Goal: Information Seeking & Learning: Learn about a topic

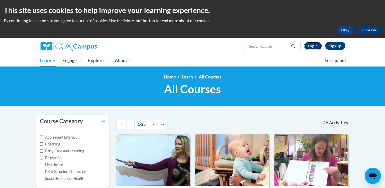
click at [313, 46] on link "Log In" at bounding box center [313, 46] width 18 height 8
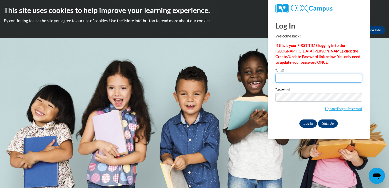
type input "khale@lccaa.net"
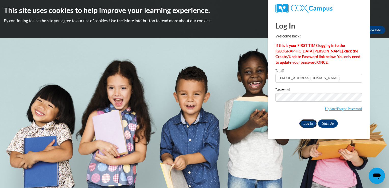
click at [306, 121] on input "Log In" at bounding box center [309, 123] width 18 height 8
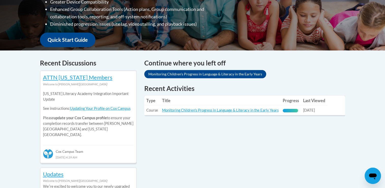
scroll to position [177, 0]
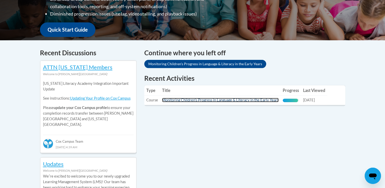
click at [237, 101] on link "Monitoring Children's Progress in Language & Literacy in the Early Years" at bounding box center [220, 100] width 117 height 4
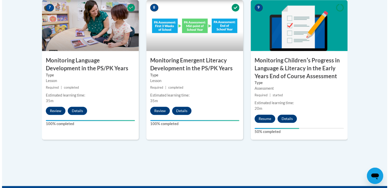
scroll to position [475, 0]
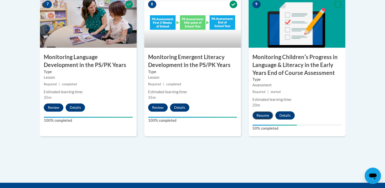
click at [264, 114] on button "Resume" at bounding box center [263, 115] width 21 height 8
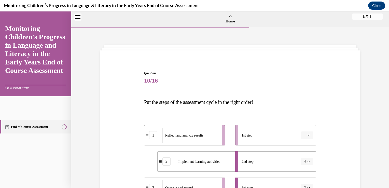
scroll to position [16, 0]
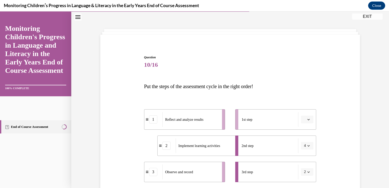
click at [308, 120] on icon "button" at bounding box center [309, 119] width 2 height 1
click at [303, 181] on span "5" at bounding box center [304, 182] width 2 height 4
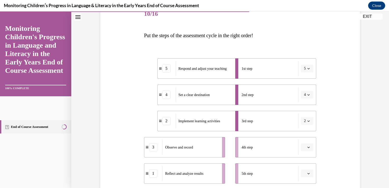
scroll to position [77, 0]
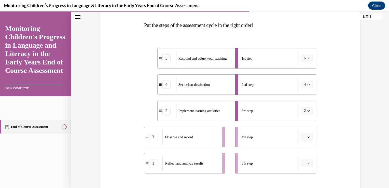
click at [308, 135] on span "button" at bounding box center [309, 137] width 4 height 4
click at [302, 86] on div "1" at bounding box center [305, 85] width 13 height 10
click at [308, 137] on span "button" at bounding box center [309, 137] width 4 height 4
click at [307, 116] on div "4" at bounding box center [303, 115] width 13 height 10
click at [307, 85] on icon "button" at bounding box center [308, 84] width 3 height 3
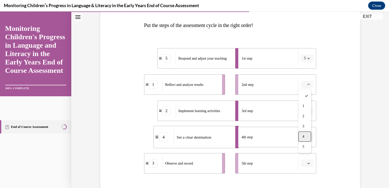
click at [304, 138] on span "4" at bounding box center [304, 136] width 2 height 4
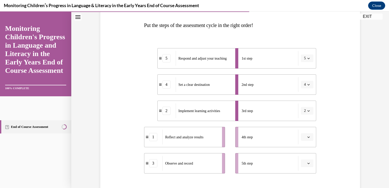
click at [304, 138] on span "Please select an option" at bounding box center [305, 136] width 2 height 5
click at [303, 127] on span "5" at bounding box center [304, 126] width 2 height 4
click at [307, 162] on span "button" at bounding box center [309, 163] width 4 height 4
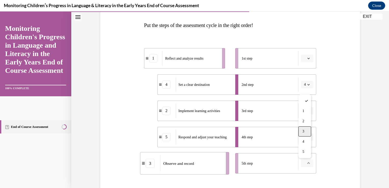
click at [304, 131] on span "3" at bounding box center [304, 131] width 2 height 4
click at [305, 57] on button "button" at bounding box center [307, 59] width 12 height 8
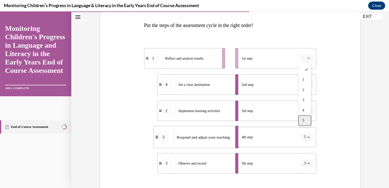
click at [310, 122] on div "5" at bounding box center [305, 120] width 13 height 10
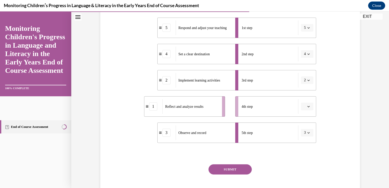
scroll to position [118, 0]
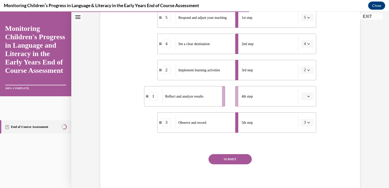
click at [308, 94] on span "button" at bounding box center [309, 96] width 4 height 4
click at [302, 119] on div "1" at bounding box center [305, 118] width 13 height 10
click at [307, 124] on span "button" at bounding box center [309, 123] width 4 height 4
click at [306, 71] on div "1" at bounding box center [303, 70] width 13 height 10
click at [231, 162] on button "SUBMIT" at bounding box center [230, 159] width 43 height 10
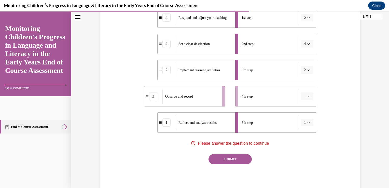
click at [308, 97] on icon "button" at bounding box center [309, 96] width 2 height 1
click at [305, 139] on div "3" at bounding box center [305, 138] width 13 height 10
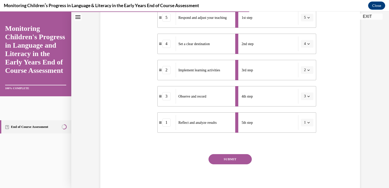
click at [230, 156] on button "SUBMIT" at bounding box center [230, 159] width 43 height 10
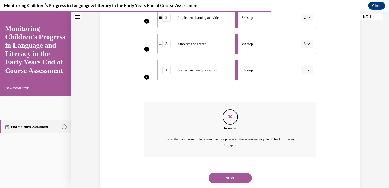
scroll to position [183, 0]
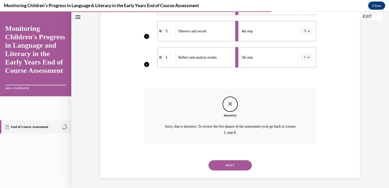
click at [229, 161] on button "NEXT" at bounding box center [230, 165] width 43 height 10
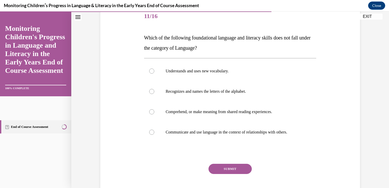
scroll to position [75, 0]
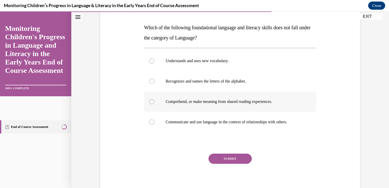
click at [149, 99] on div at bounding box center [151, 101] width 5 height 5
click at [149, 99] on input "Comprehend, or make meaning from shared reading experiences." at bounding box center [151, 101] width 5 height 5
radio input "true"
click at [221, 156] on button "SUBMIT" at bounding box center [230, 159] width 43 height 10
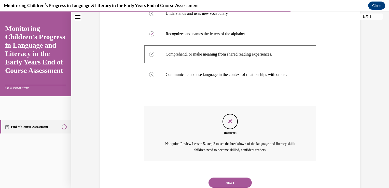
scroll to position [139, 0]
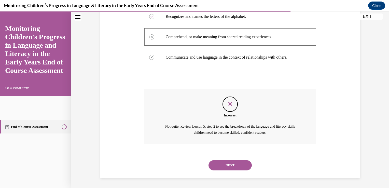
click at [221, 163] on button "NEXT" at bounding box center [230, 165] width 43 height 10
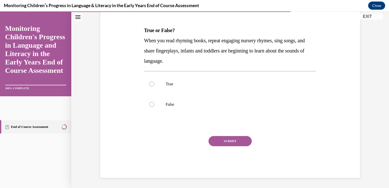
scroll to position [0, 0]
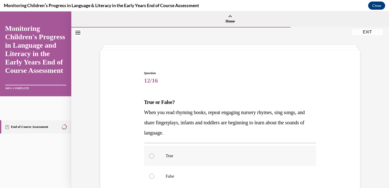
click at [150, 154] on div at bounding box center [151, 155] width 5 height 5
click at [150, 154] on input "True" at bounding box center [151, 155] width 5 height 5
radio input "true"
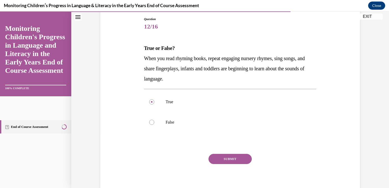
scroll to position [72, 0]
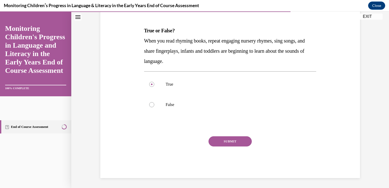
click at [236, 141] on button "SUBMIT" at bounding box center [230, 141] width 43 height 10
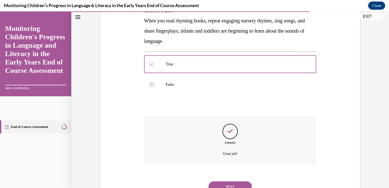
scroll to position [113, 0]
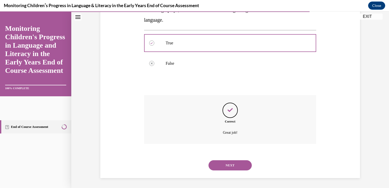
click at [215, 165] on button "NEXT" at bounding box center [230, 165] width 43 height 10
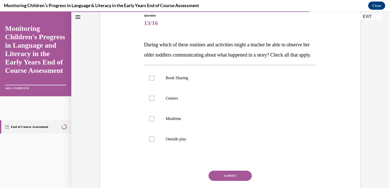
scroll to position [85, 0]
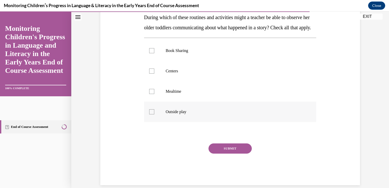
click at [151, 114] on div at bounding box center [151, 111] width 5 height 5
click at [151, 114] on input "Outside play" at bounding box center [151, 111] width 5 height 5
checkbox input "true"
click at [150, 94] on div at bounding box center [151, 91] width 5 height 5
click at [150, 94] on input "Mealtime" at bounding box center [151, 91] width 5 height 5
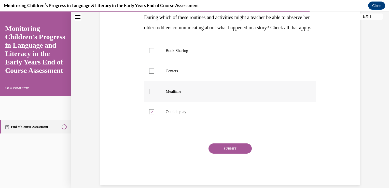
checkbox input "true"
click at [149, 74] on div at bounding box center [151, 71] width 5 height 5
click at [149, 74] on input "Centers" at bounding box center [151, 71] width 5 height 5
checkbox input "true"
click at [151, 53] on div at bounding box center [151, 50] width 5 height 5
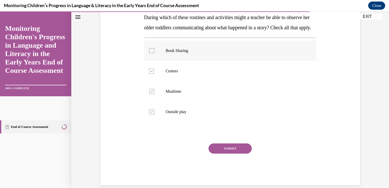
click at [151, 53] on input "Book Sharing" at bounding box center [151, 50] width 5 height 5
checkbox input "true"
click at [220, 154] on button "SUBMIT" at bounding box center [230, 148] width 43 height 10
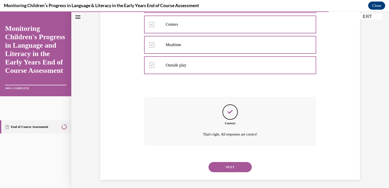
scroll to position [143, 0]
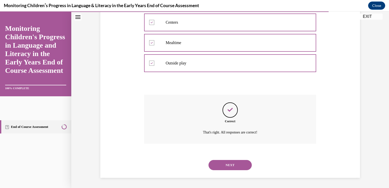
click at [220, 165] on button "NEXT" at bounding box center [230, 165] width 43 height 10
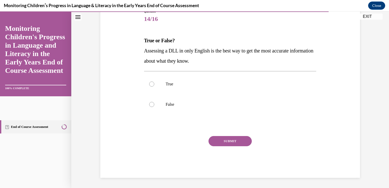
scroll to position [57, 0]
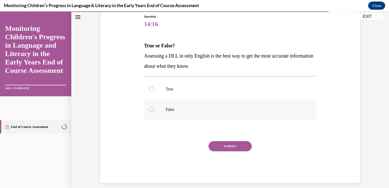
click at [151, 107] on div at bounding box center [151, 109] width 5 height 5
click at [151, 107] on input "False" at bounding box center [151, 109] width 5 height 5
radio input "true"
click at [214, 145] on button "SUBMIT" at bounding box center [230, 146] width 43 height 10
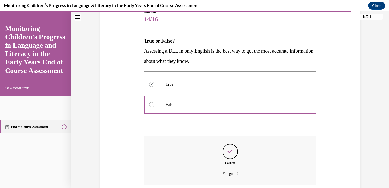
scroll to position [103, 0]
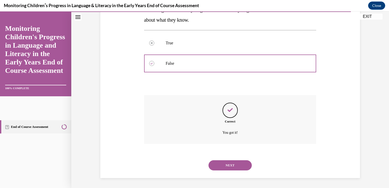
click at [219, 166] on button "NEXT" at bounding box center [230, 165] width 43 height 10
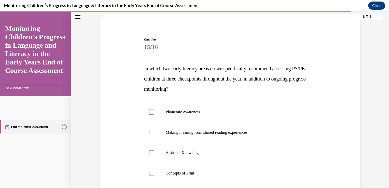
scroll to position [41, 0]
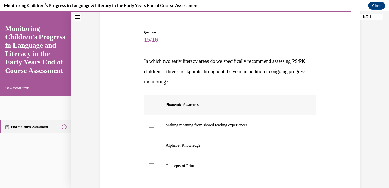
click at [150, 104] on div at bounding box center [151, 104] width 5 height 5
click at [150, 104] on input "Phonemic Awareness" at bounding box center [151, 104] width 5 height 5
checkbox input "true"
click at [150, 143] on div at bounding box center [151, 145] width 5 height 5
click at [150, 143] on input "Alphabet Knowledge" at bounding box center [151, 145] width 5 height 5
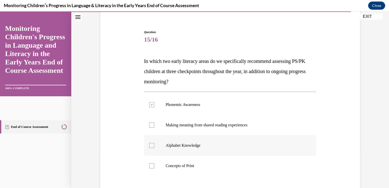
checkbox input "true"
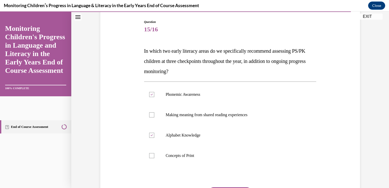
scroll to position [102, 0]
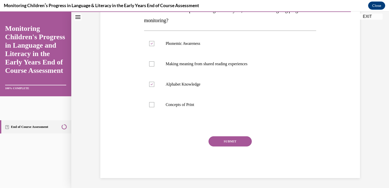
click at [224, 143] on button "SUBMIT" at bounding box center [230, 141] width 43 height 10
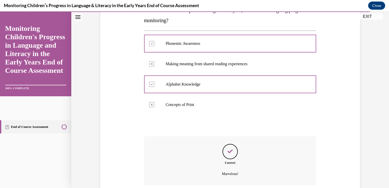
scroll to position [143, 0]
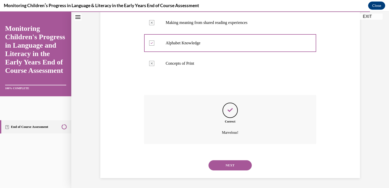
click at [224, 165] on button "NEXT" at bounding box center [230, 165] width 43 height 10
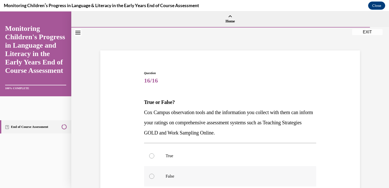
click at [149, 174] on div at bounding box center [151, 176] width 5 height 5
click at [149, 174] on input "False" at bounding box center [151, 176] width 5 height 5
radio input "true"
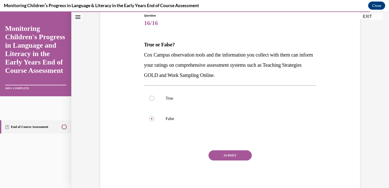
scroll to position [72, 0]
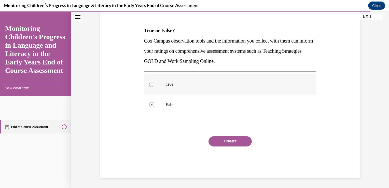
click at [149, 83] on div at bounding box center [151, 84] width 5 height 5
click at [149, 83] on input "True" at bounding box center [151, 84] width 5 height 5
radio input "true"
click at [218, 140] on button "SUBMIT" at bounding box center [230, 141] width 43 height 10
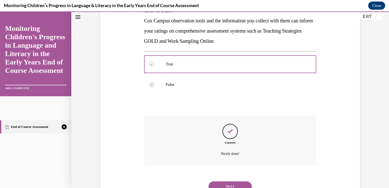
scroll to position [113, 0]
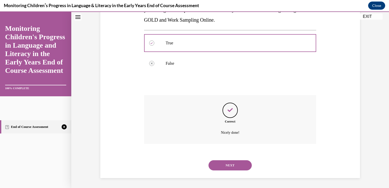
click at [225, 163] on button "NEXT" at bounding box center [230, 165] width 43 height 10
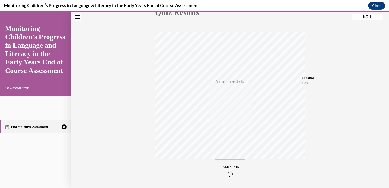
scroll to position [84, 0]
click at [227, 152] on div "TAKE AGAIN" at bounding box center [230, 154] width 18 height 12
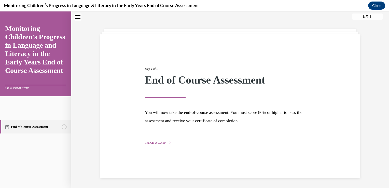
scroll to position [16, 0]
click at [152, 141] on span "TAKE AGAIN" at bounding box center [156, 143] width 22 height 4
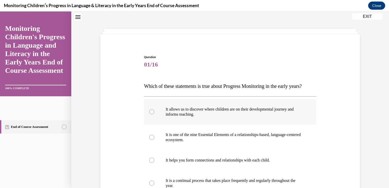
click at [150, 114] on div at bounding box center [151, 111] width 5 height 5
click at [150, 114] on input "It allows us to discover where children are on their developmental journey and …" at bounding box center [151, 111] width 5 height 5
radio input "true"
click at [151, 140] on div at bounding box center [151, 137] width 5 height 5
click at [151, 140] on input "It is one of the nine Essential Elements of a relationships-based, language-cen…" at bounding box center [151, 137] width 5 height 5
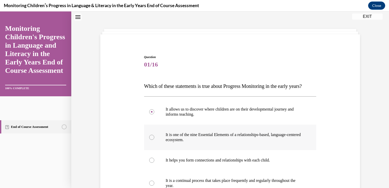
radio input "true"
click at [149, 163] on div at bounding box center [151, 160] width 5 height 5
click at [149, 163] on input "It helps you form connections and relationships with each child." at bounding box center [151, 160] width 5 height 5
radio input "true"
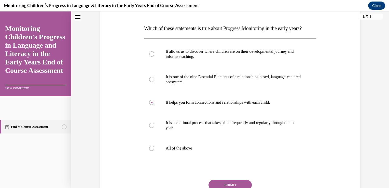
scroll to position [98, 0]
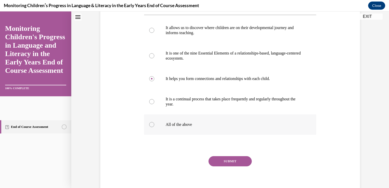
click at [151, 127] on div at bounding box center [151, 124] width 5 height 5
click at [151, 127] on input "All of the above" at bounding box center [151, 124] width 5 height 5
radio input "true"
click at [224, 166] on button "SUBMIT" at bounding box center [230, 161] width 43 height 10
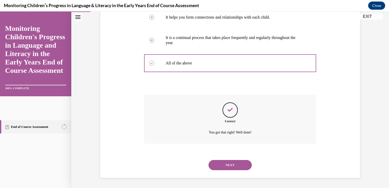
scroll to position [169, 0]
click at [223, 164] on button "NEXT" at bounding box center [230, 165] width 43 height 10
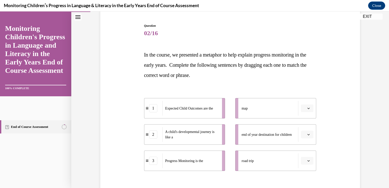
scroll to position [54, 0]
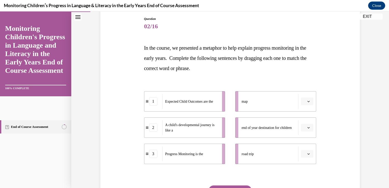
click at [307, 153] on icon "button" at bounding box center [308, 154] width 3 height 3
click at [304, 130] on div "2" at bounding box center [305, 132] width 13 height 10
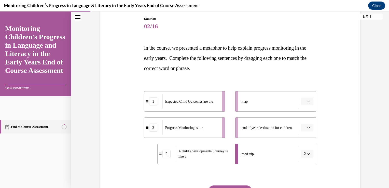
click at [307, 126] on icon "button" at bounding box center [308, 127] width 3 height 3
click at [306, 146] on div "1" at bounding box center [305, 149] width 13 height 10
click at [306, 99] on button "button" at bounding box center [307, 102] width 12 height 8
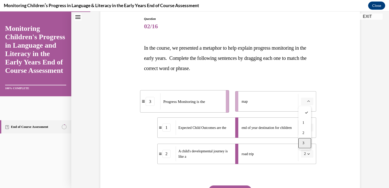
click at [306, 144] on div "3" at bounding box center [305, 143] width 13 height 10
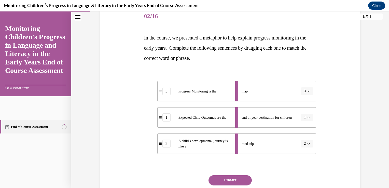
scroll to position [98, 0]
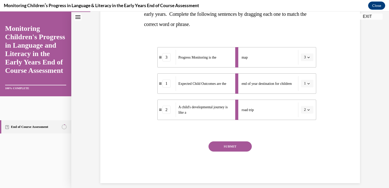
click at [236, 142] on button "SUBMIT" at bounding box center [230, 146] width 43 height 10
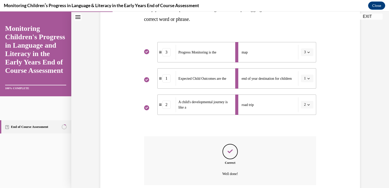
click at [236, 142] on div "Correct Well done!" at bounding box center [230, 160] width 172 height 49
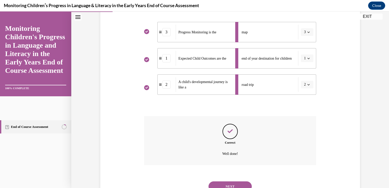
scroll to position [145, 0]
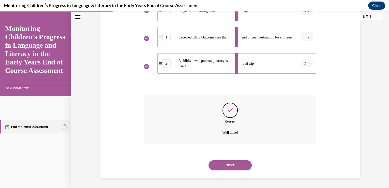
click at [226, 166] on button "NEXT" at bounding box center [230, 165] width 43 height 10
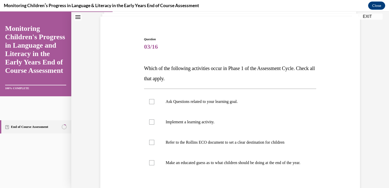
scroll to position [47, 0]
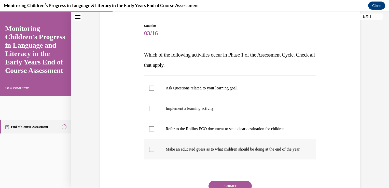
click at [149, 150] on div at bounding box center [151, 149] width 5 height 5
click at [149, 150] on input "Make an educated guess as to what children should be doing at the end of the ye…" at bounding box center [151, 149] width 5 height 5
checkbox input "true"
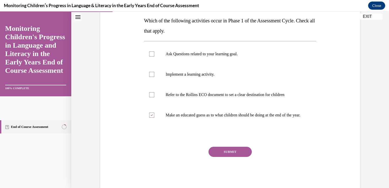
scroll to position [97, 0]
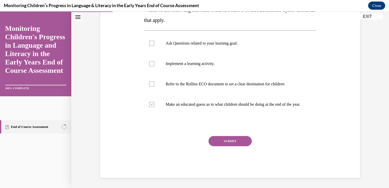
click at [226, 140] on button "SUBMIT" at bounding box center [230, 141] width 43 height 10
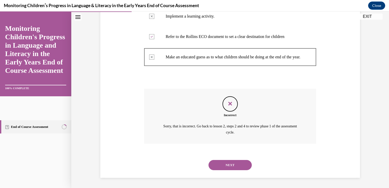
scroll to position [144, 0]
click at [239, 166] on button "NEXT" at bounding box center [230, 165] width 43 height 10
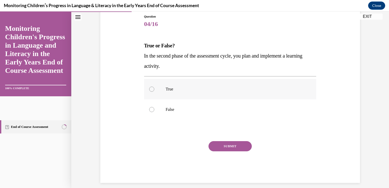
click at [149, 89] on div at bounding box center [151, 89] width 5 height 5
click at [149, 89] on input "True" at bounding box center [151, 89] width 5 height 5
radio input "true"
click at [219, 144] on button "SUBMIT" at bounding box center [230, 146] width 43 height 10
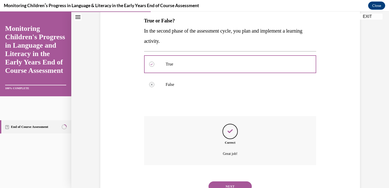
scroll to position [103, 0]
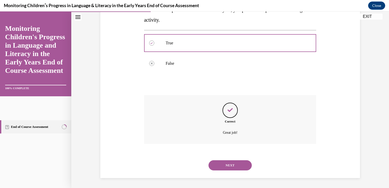
click at [227, 167] on button "NEXT" at bounding box center [230, 165] width 43 height 10
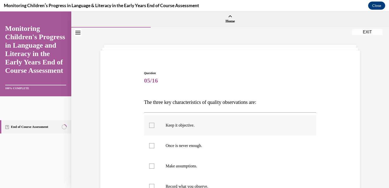
click at [149, 125] on div at bounding box center [151, 125] width 5 height 5
click at [149, 125] on input "Keep it objective." at bounding box center [151, 125] width 5 height 5
checkbox input "true"
click at [150, 148] on div at bounding box center [151, 145] width 5 height 5
click at [150, 148] on input "Once is never enough." at bounding box center [151, 145] width 5 height 5
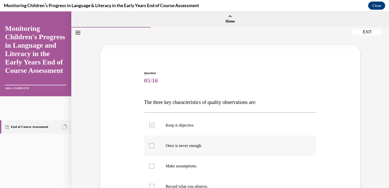
checkbox input "true"
click at [150, 187] on div at bounding box center [151, 186] width 5 height 5
click at [150, 187] on input "Record what you observe." at bounding box center [151, 186] width 5 height 5
checkbox input "true"
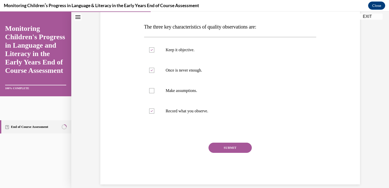
scroll to position [82, 0]
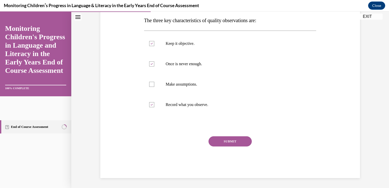
click at [233, 141] on button "SUBMIT" at bounding box center [230, 141] width 43 height 10
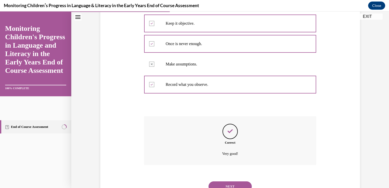
scroll to position [123, 0]
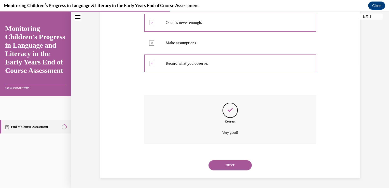
click at [231, 164] on button "NEXT" at bounding box center [230, 165] width 43 height 10
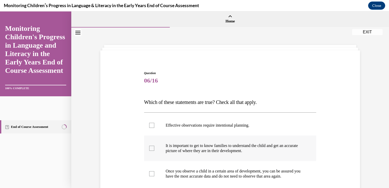
click at [150, 146] on div at bounding box center [151, 148] width 5 height 5
click at [150, 146] on input "It is important to get to know families to understand the child and get an accu…" at bounding box center [151, 148] width 5 height 5
checkbox input "true"
click at [150, 126] on div at bounding box center [151, 125] width 5 height 5
click at [150, 126] on input "Effective observations require intentional planning." at bounding box center [151, 125] width 5 height 5
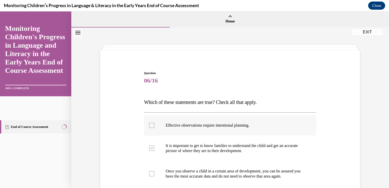
checkbox input "true"
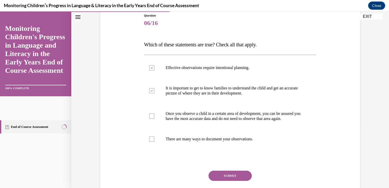
scroll to position [75, 0]
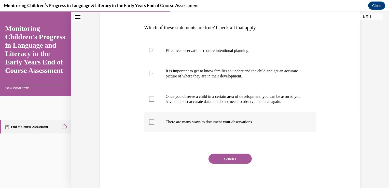
click at [150, 125] on div at bounding box center [151, 121] width 5 height 5
click at [150, 125] on input "There are many ways to document your observations." at bounding box center [151, 121] width 5 height 5
checkbox input "true"
click at [230, 164] on button "SUBMIT" at bounding box center [230, 159] width 43 height 10
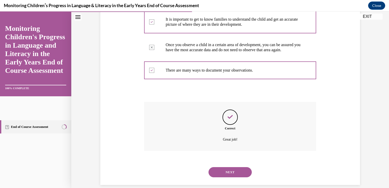
scroll to position [138, 0]
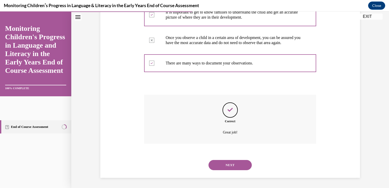
click at [226, 167] on button "NEXT" at bounding box center [230, 165] width 43 height 10
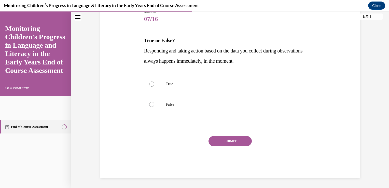
scroll to position [57, 0]
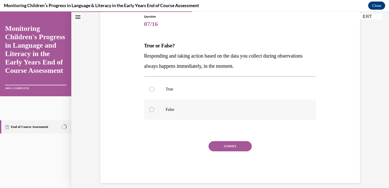
click at [149, 109] on div at bounding box center [151, 109] width 5 height 5
click at [149, 109] on input "False" at bounding box center [151, 109] width 5 height 5
radio input "true"
click at [219, 145] on button "SUBMIT" at bounding box center [230, 146] width 43 height 10
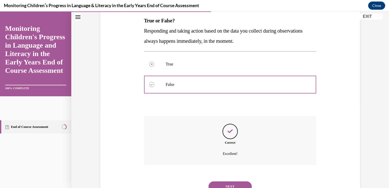
scroll to position [103, 0]
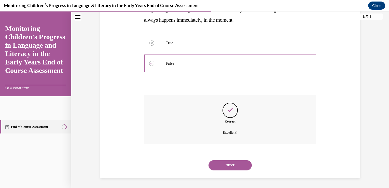
click at [220, 162] on button "NEXT" at bounding box center [230, 165] width 43 height 10
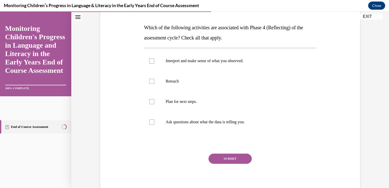
scroll to position [85, 0]
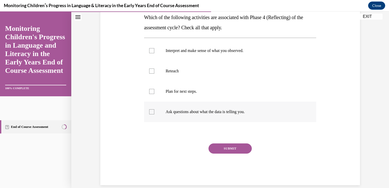
click at [150, 111] on div at bounding box center [151, 111] width 5 height 5
click at [150, 111] on input "Ask questions about what the data is telling you." at bounding box center [151, 111] width 5 height 5
checkbox input "true"
click at [151, 53] on label "Interpret and make sense of what you observed." at bounding box center [230, 50] width 172 height 20
click at [151, 53] on input "Interpret and make sense of what you observed." at bounding box center [151, 50] width 5 height 5
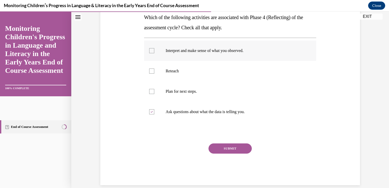
checkbox input "true"
click at [150, 70] on div at bounding box center [151, 71] width 5 height 5
click at [150, 70] on input "Reteach" at bounding box center [151, 71] width 5 height 5
checkbox input "true"
click at [227, 150] on button "SUBMIT" at bounding box center [230, 148] width 43 height 10
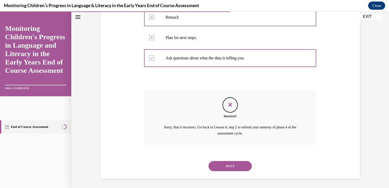
scroll to position [139, 0]
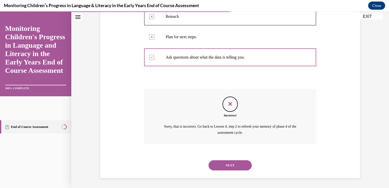
click at [228, 165] on button "NEXT" at bounding box center [230, 165] width 43 height 10
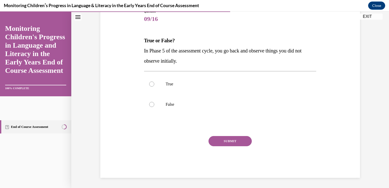
scroll to position [57, 0]
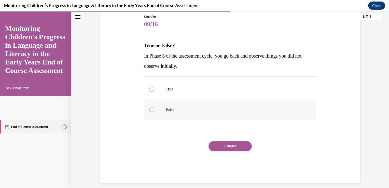
click at [150, 110] on div at bounding box center [151, 109] width 5 height 5
click at [150, 110] on input "False" at bounding box center [151, 109] width 5 height 5
radio input "true"
click at [230, 147] on button "SUBMIT" at bounding box center [230, 146] width 43 height 10
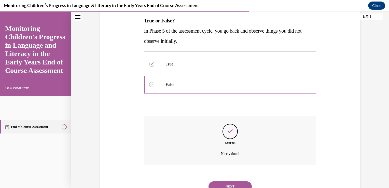
scroll to position [103, 0]
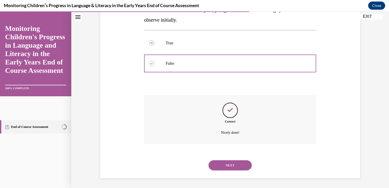
click at [228, 166] on button "NEXT" at bounding box center [230, 165] width 43 height 10
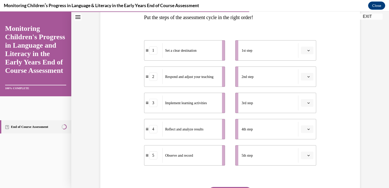
scroll to position [95, 0]
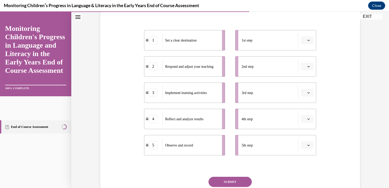
click at [153, 146] on div "5" at bounding box center [153, 145] width 8 height 8
click at [307, 144] on icon "button" at bounding box center [308, 145] width 3 height 3
click at [304, 90] on div "1" at bounding box center [305, 93] width 13 height 10
click at [310, 144] on button "1" at bounding box center [307, 145] width 12 height 8
click at [309, 102] on div "2" at bounding box center [303, 103] width 13 height 10
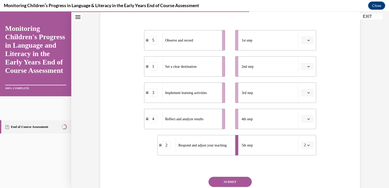
click at [307, 93] on span "button" at bounding box center [309, 93] width 4 height 4
click at [306, 130] on div "3" at bounding box center [305, 134] width 13 height 10
click at [307, 146] on span "button" at bounding box center [309, 145] width 4 height 4
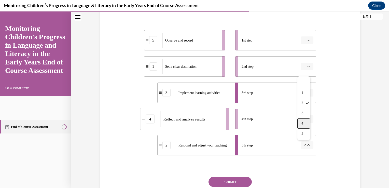
click at [304, 125] on div "4" at bounding box center [303, 123] width 13 height 10
click at [308, 144] on icon "button" at bounding box center [308, 145] width 3 height 3
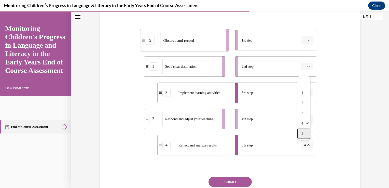
click at [302, 130] on div "5" at bounding box center [303, 134] width 13 height 10
click at [305, 64] on button "button" at bounding box center [307, 67] width 12 height 8
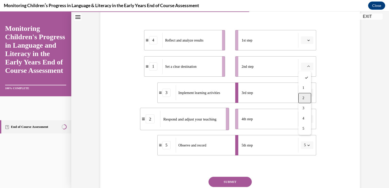
click at [304, 99] on span "2" at bounding box center [304, 98] width 2 height 4
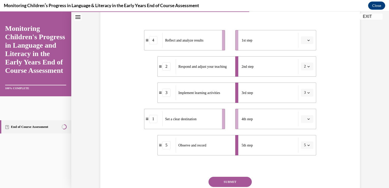
click at [308, 40] on icon "button" at bounding box center [308, 40] width 3 height 3
click at [306, 101] on div "5" at bounding box center [305, 102] width 13 height 10
click at [308, 118] on icon "button" at bounding box center [308, 119] width 3 height 3
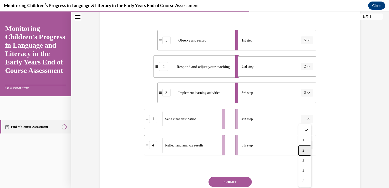
click at [302, 149] on div "2" at bounding box center [305, 150] width 13 height 10
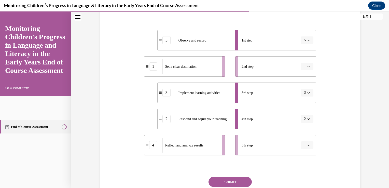
click at [306, 121] on button "2" at bounding box center [307, 119] width 12 height 8
click at [304, 171] on div "4" at bounding box center [303, 171] width 13 height 10
click at [304, 145] on button "button" at bounding box center [307, 145] width 12 height 8
click at [305, 128] on div "4" at bounding box center [305, 123] width 13 height 10
click at [307, 144] on span "button" at bounding box center [309, 145] width 4 height 4
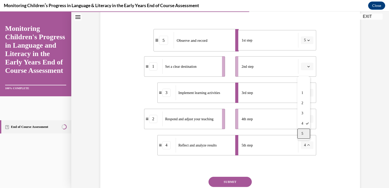
click at [307, 132] on div "5" at bounding box center [303, 134] width 13 height 10
click at [307, 39] on icon "button" at bounding box center [308, 40] width 3 height 3
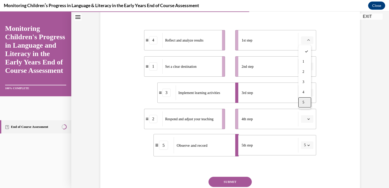
click at [302, 102] on div "5" at bounding box center [305, 102] width 13 height 10
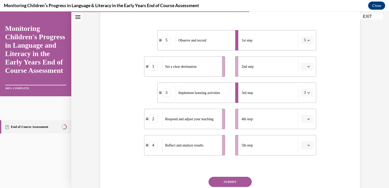
click at [308, 40] on icon "button" at bounding box center [309, 40] width 2 height 1
click at [303, 61] on span "1" at bounding box center [303, 62] width 2 height 4
click at [307, 39] on icon "button" at bounding box center [308, 40] width 3 height 3
click at [302, 71] on span "2" at bounding box center [303, 72] width 2 height 4
click at [309, 65] on span "button" at bounding box center [309, 67] width 4 height 4
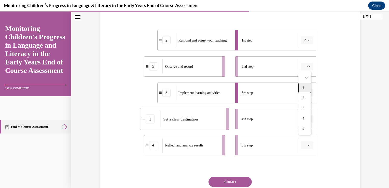
click at [304, 87] on span "1" at bounding box center [304, 88] width 2 height 4
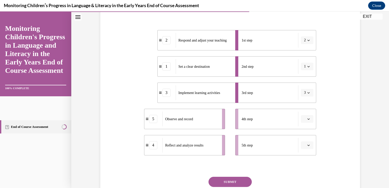
click at [307, 120] on icon "button" at bounding box center [308, 119] width 3 height 3
click at [303, 140] on span "1" at bounding box center [304, 140] width 2 height 4
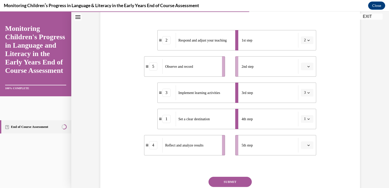
click at [307, 66] on span "button" at bounding box center [309, 67] width 4 height 4
click at [304, 83] on div "1" at bounding box center [305, 88] width 13 height 10
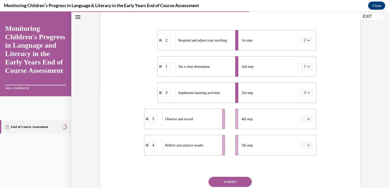
click at [308, 65] on span "button" at bounding box center [309, 67] width 4 height 4
click at [303, 97] on span "2" at bounding box center [303, 98] width 2 height 4
click at [307, 143] on span "button" at bounding box center [309, 145] width 4 height 4
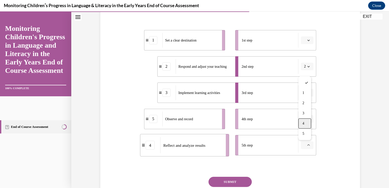
click at [303, 123] on span "4" at bounding box center [304, 123] width 2 height 4
click at [307, 119] on span "button" at bounding box center [309, 119] width 4 height 4
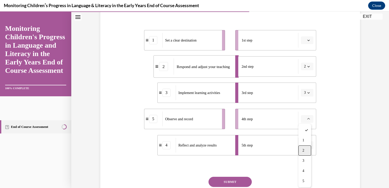
click at [305, 150] on div "2" at bounding box center [305, 150] width 13 height 10
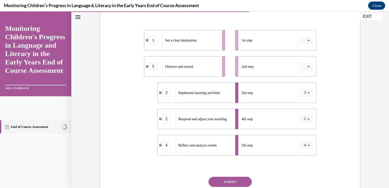
click at [307, 65] on icon "button" at bounding box center [308, 66] width 3 height 3
click at [304, 96] on span "2" at bounding box center [304, 98] width 2 height 4
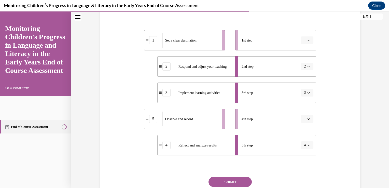
click at [309, 118] on button "button" at bounding box center [307, 119] width 12 height 8
click at [304, 141] on span "1" at bounding box center [304, 140] width 2 height 4
click at [307, 68] on span "button" at bounding box center [309, 67] width 4 height 4
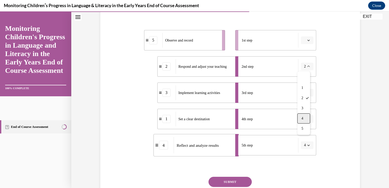
click at [304, 119] on div "4" at bounding box center [303, 118] width 13 height 10
click at [309, 145] on span "button" at bounding box center [309, 145] width 4 height 4
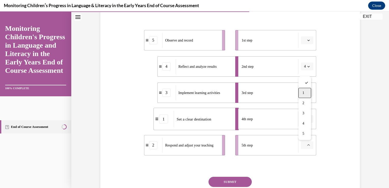
click at [302, 94] on div "1" at bounding box center [305, 93] width 13 height 10
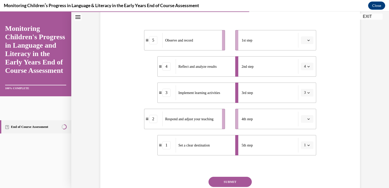
drag, startPoint x: 302, startPoint y: 94, endPoint x: 310, endPoint y: 145, distance: 52.1
click at [310, 145] on ul "1st step 2nd step 4 3rd step 3 4th step 5th step 1" at bounding box center [273, 92] width 86 height 125
click at [307, 119] on icon "button" at bounding box center [308, 119] width 3 height 3
click at [309, 40] on button "button" at bounding box center [307, 40] width 12 height 8
click at [236, 180] on button "SUBMIT" at bounding box center [230, 182] width 43 height 10
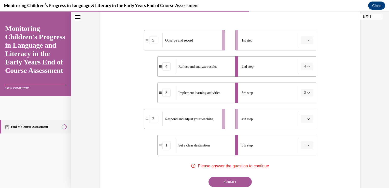
click at [209, 116] on div "Respond and adjust your teaching" at bounding box center [191, 119] width 56 height 15
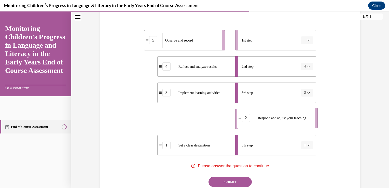
drag, startPoint x: 209, startPoint y: 116, endPoint x: 302, endPoint y: 115, distance: 92.5
click at [302, 115] on div "Respond and adjust your teaching" at bounding box center [283, 118] width 56 height 15
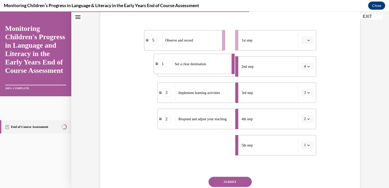
drag, startPoint x: 212, startPoint y: 146, endPoint x: 209, endPoint y: 65, distance: 81.3
click at [209, 65] on div "Set a clear destination" at bounding box center [200, 64] width 56 height 15
drag, startPoint x: 189, startPoint y: 69, endPoint x: 176, endPoint y: 147, distance: 79.5
click at [176, 147] on div "Reflect and analyze results" at bounding box center [190, 145] width 56 height 15
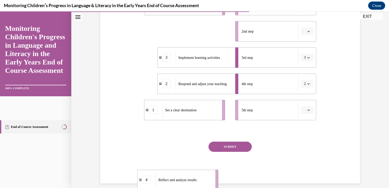
scroll to position [136, 0]
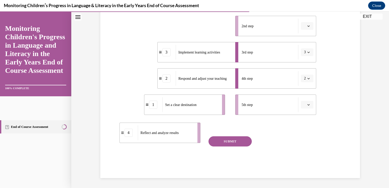
drag, startPoint x: 206, startPoint y: 70, endPoint x: 181, endPoint y: 138, distance: 72.9
click at [181, 138] on div "Reflect and analyze results" at bounding box center [166, 132] width 56 height 15
click at [181, 138] on div "SUBMIT" at bounding box center [230, 148] width 172 height 25
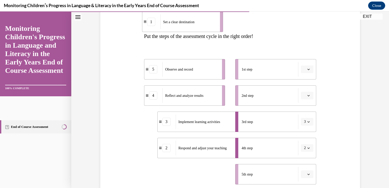
scroll to position [56, 0]
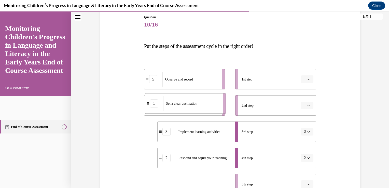
click at [187, 109] on div "Set a clear destination" at bounding box center [191, 103] width 56 height 15
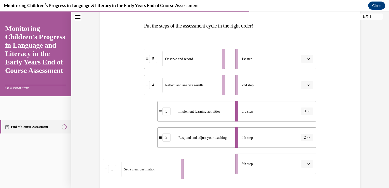
drag, startPoint x: 186, startPoint y: 186, endPoint x: 145, endPoint y: 180, distance: 41.9
click at [145, 172] on span "Set a clear destination" at bounding box center [139, 168] width 31 height 5
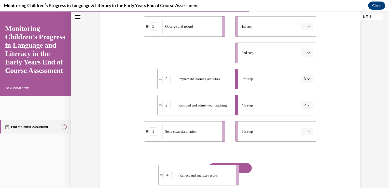
scroll to position [123, 0]
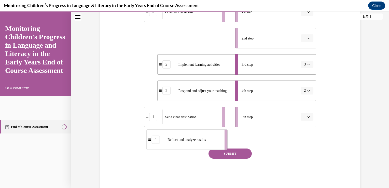
drag, startPoint x: 155, startPoint y: 83, endPoint x: 156, endPoint y: 140, distance: 56.6
click at [156, 140] on div "4" at bounding box center [156, 140] width 8 height 8
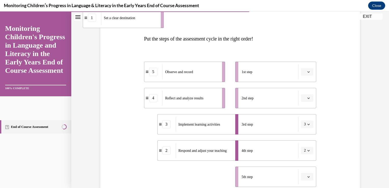
scroll to position [55, 0]
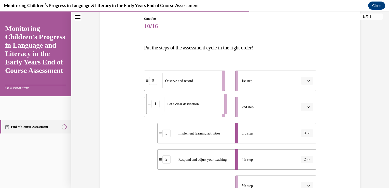
drag, startPoint x: 166, startPoint y: 119, endPoint x: 168, endPoint y: 117, distance: 3.1
click at [168, 117] on ul "5 Observe and record 4 Reflect and analyze results 3 Implement learning activit…" at bounding box center [187, 133] width 86 height 125
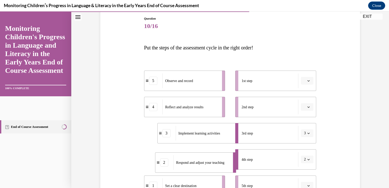
drag, startPoint x: 176, startPoint y: 161, endPoint x: 174, endPoint y: 164, distance: 3.2
click at [174, 164] on div "Respond and adjust your teaching" at bounding box center [201, 162] width 56 height 15
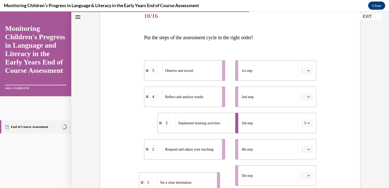
scroll to position [68, 0]
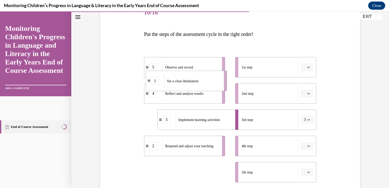
drag, startPoint x: 192, startPoint y: 181, endPoint x: 194, endPoint y: 69, distance: 111.3
click at [194, 69] on ul "5 Observe and record 4 Reflect and analyze results 3 Implement learning activit…" at bounding box center [187, 119] width 86 height 125
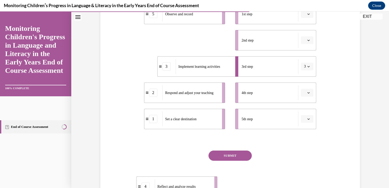
scroll to position [131, 0]
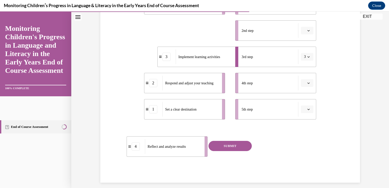
drag, startPoint x: 181, startPoint y: 89, endPoint x: 164, endPoint y: 139, distance: 53.2
click at [164, 139] on div "Reflect and analyze results" at bounding box center [173, 146] width 56 height 15
click at [168, 29] on span "Reflect and analyze results" at bounding box center [184, 31] width 38 height 4
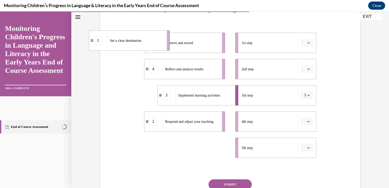
scroll to position [90, 0]
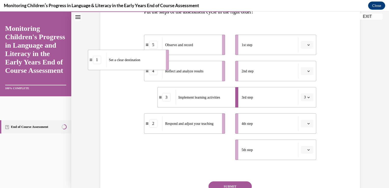
drag, startPoint x: 158, startPoint y: 109, endPoint x: 101, endPoint y: 57, distance: 76.4
click at [101, 57] on div "1" at bounding box center [97, 60] width 18 height 8
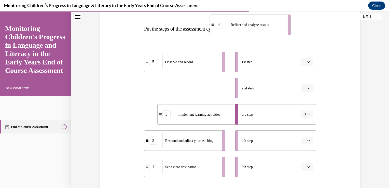
scroll to position [68, 0]
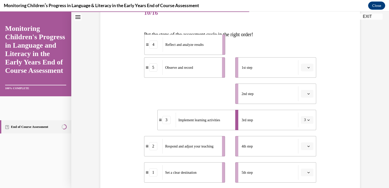
drag, startPoint x: 191, startPoint y: 74, endPoint x: 192, endPoint y: 48, distance: 26.0
click at [192, 48] on div "Reflect and analyze results" at bounding box center [191, 44] width 56 height 15
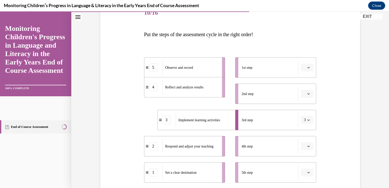
drag, startPoint x: 192, startPoint y: 93, endPoint x: 191, endPoint y: 87, distance: 5.9
click at [191, 87] on span "Reflect and analyze results" at bounding box center [184, 87] width 38 height 4
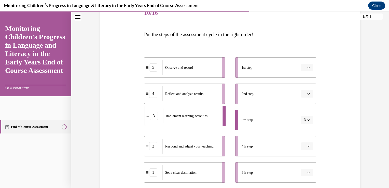
drag, startPoint x: 188, startPoint y: 119, endPoint x: 176, endPoint y: 116, distance: 13.3
click at [176, 116] on span "Implement learning activities" at bounding box center [187, 116] width 42 height 4
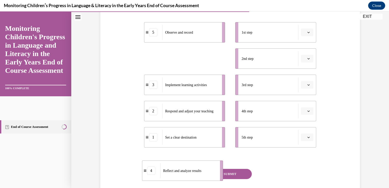
scroll to position [118, 0]
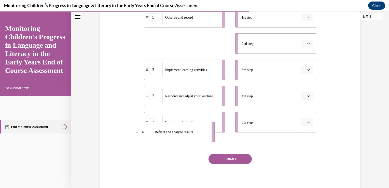
drag, startPoint x: 187, startPoint y: 96, endPoint x: 177, endPoint y: 130, distance: 35.7
click at [177, 130] on span "Reflect and analyze results" at bounding box center [174, 131] width 38 height 5
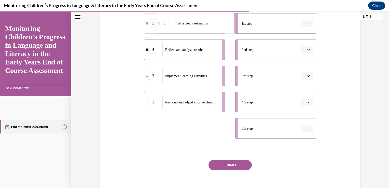
scroll to position [105, 0]
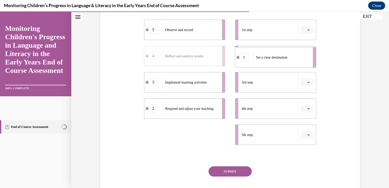
drag, startPoint x: 178, startPoint y: 126, endPoint x: 269, endPoint y: 62, distance: 110.8
click at [269, 62] on div "Set a clear destination" at bounding box center [281, 57] width 56 height 15
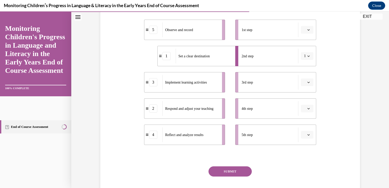
click at [221, 174] on button "SUBMIT" at bounding box center [230, 171] width 43 height 10
click at [308, 135] on icon "button" at bounding box center [309, 134] width 2 height 1
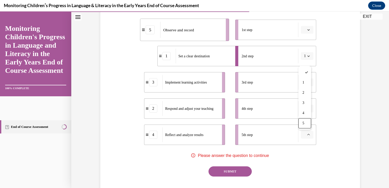
click at [325, 136] on div "Question 10/16 Put the steps of the assessment cycle in the right order! 5 Obse…" at bounding box center [230, 79] width 262 height 258
click at [307, 83] on icon "button" at bounding box center [308, 82] width 3 height 3
click at [304, 147] on div "5" at bounding box center [305, 144] width 13 height 10
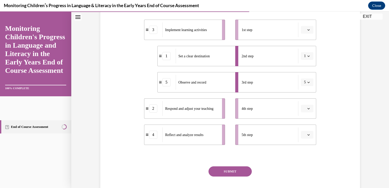
click at [308, 82] on span "button" at bounding box center [309, 82] width 4 height 4
click at [309, 30] on button "button" at bounding box center [307, 30] width 12 height 8
click at [307, 72] on div "3" at bounding box center [305, 71] width 13 height 10
click at [307, 55] on icon "button" at bounding box center [308, 56] width 3 height 3
click at [307, 85] on div "2" at bounding box center [303, 88] width 13 height 10
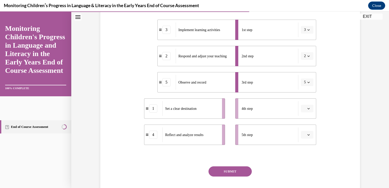
click at [307, 82] on icon "button" at bounding box center [308, 82] width 3 height 3
click at [303, 105] on span "1" at bounding box center [303, 104] width 2 height 4
click at [308, 109] on icon "button" at bounding box center [308, 108] width 3 height 3
click at [307, 127] on div "1" at bounding box center [305, 130] width 13 height 10
click at [307, 134] on icon "button" at bounding box center [308, 134] width 3 height 3
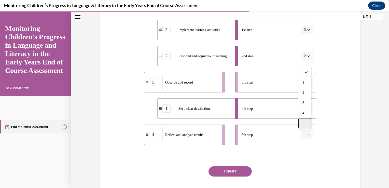
click at [307, 123] on div "5" at bounding box center [305, 123] width 13 height 10
click at [167, 136] on div "5" at bounding box center [167, 135] width 8 height 8
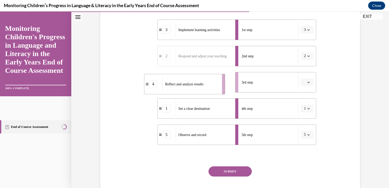
click at [186, 89] on div "Reflect and analyze results" at bounding box center [191, 84] width 56 height 15
drag, startPoint x: 186, startPoint y: 89, endPoint x: 196, endPoint y: 90, distance: 10.5
click at [196, 90] on div "Reflect and analyze results" at bounding box center [201, 83] width 56 height 15
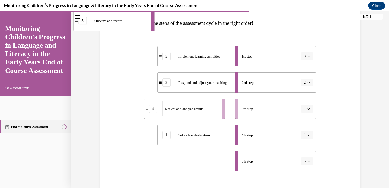
scroll to position [66, 0]
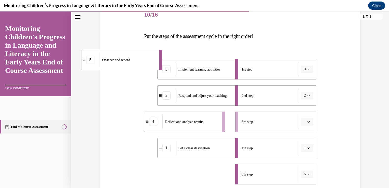
drag, startPoint x: 188, startPoint y: 138, endPoint x: 113, endPoint y: 63, distance: 106.6
click at [113, 63] on div "Observe and record" at bounding box center [127, 59] width 56 height 15
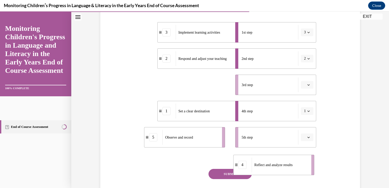
scroll to position [108, 0]
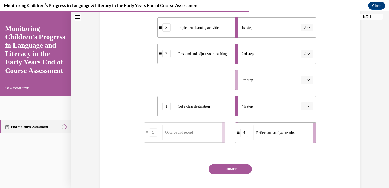
drag, startPoint x: 153, startPoint y: 126, endPoint x: 244, endPoint y: 136, distance: 91.7
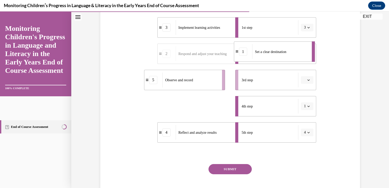
drag, startPoint x: 219, startPoint y: 108, endPoint x: 296, endPoint y: 53, distance: 94.2
click at [296, 53] on div "Set a clear destination" at bounding box center [280, 51] width 56 height 15
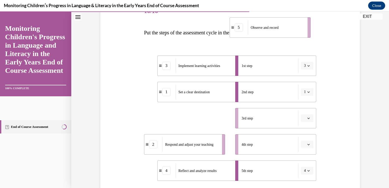
scroll to position [66, 0]
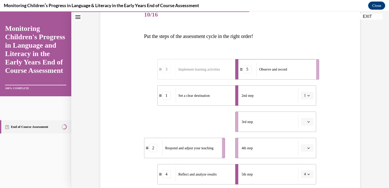
drag, startPoint x: 202, startPoint y: 77, endPoint x: 296, endPoint y: 69, distance: 94.6
click at [296, 69] on div "Observe and record" at bounding box center [284, 69] width 56 height 15
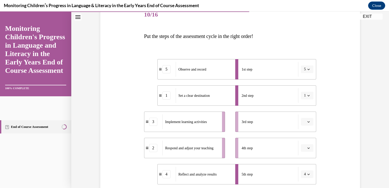
click at [307, 148] on icon "button" at bounding box center [308, 148] width 3 height 3
click at [304, 102] on div "2" at bounding box center [305, 106] width 13 height 10
click at [308, 174] on icon "button" at bounding box center [309, 174] width 2 height 1
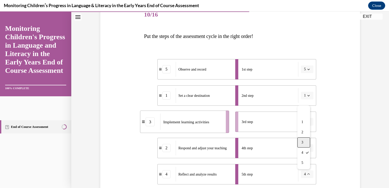
click at [303, 141] on span "3" at bounding box center [303, 142] width 2 height 4
click at [308, 119] on button "button" at bounding box center [307, 122] width 12 height 8
click at [307, 123] on icon "button" at bounding box center [308, 121] width 3 height 3
click at [301, 107] on div "5" at bounding box center [305, 110] width 13 height 10
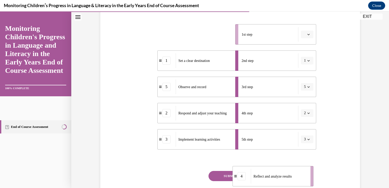
scroll to position [105, 0]
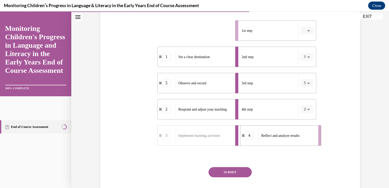
drag, startPoint x: 177, startPoint y: 67, endPoint x: 272, endPoint y: 128, distance: 113.4
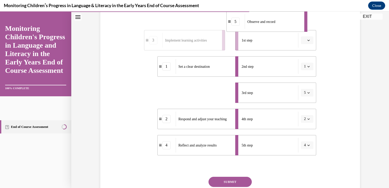
scroll to position [88, 0]
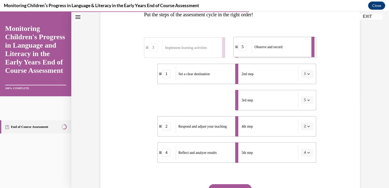
drag, startPoint x: 213, startPoint y: 84, endPoint x: 289, endPoint y: 47, distance: 84.5
click at [289, 47] on div "Observe and record" at bounding box center [280, 46] width 56 height 15
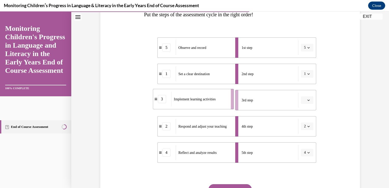
drag, startPoint x: 195, startPoint y: 102, endPoint x: 204, endPoint y: 101, distance: 9.0
click at [204, 101] on span "Implement learning activities" at bounding box center [195, 99] width 42 height 5
click at [307, 101] on icon "button" at bounding box center [308, 100] width 3 height 3
click at [303, 137] on div "3" at bounding box center [305, 142] width 13 height 10
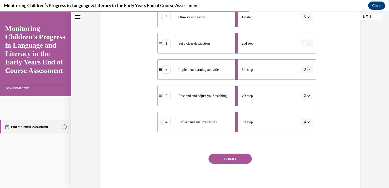
scroll to position [135, 0]
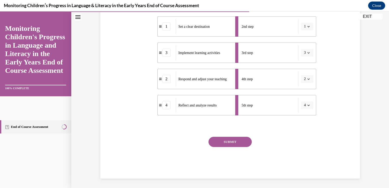
click at [228, 137] on button "SUBMIT" at bounding box center [230, 142] width 43 height 10
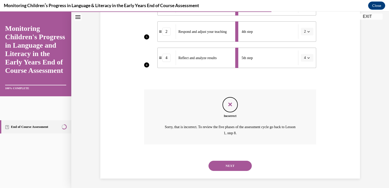
scroll to position [183, 0]
click at [227, 164] on button "NEXT" at bounding box center [230, 165] width 43 height 10
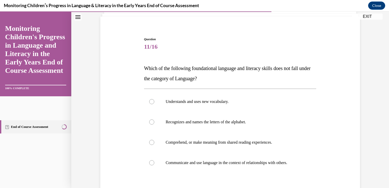
scroll to position [54, 0]
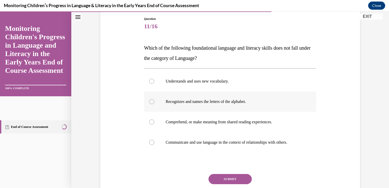
click at [149, 102] on div at bounding box center [151, 101] width 5 height 5
click at [149, 102] on input "Recognizes and names the letters of the alphabet." at bounding box center [151, 101] width 5 height 5
radio input "true"
click at [215, 176] on button "SUBMIT" at bounding box center [230, 179] width 43 height 10
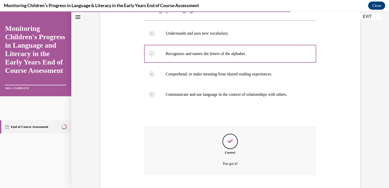
scroll to position [133, 0]
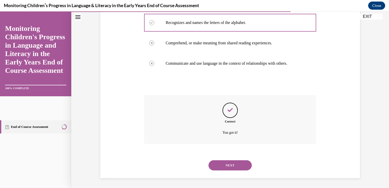
click at [235, 165] on button "NEXT" at bounding box center [230, 165] width 43 height 10
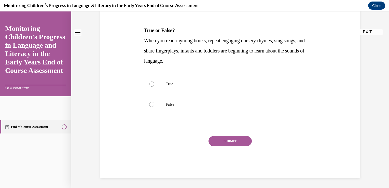
scroll to position [0, 0]
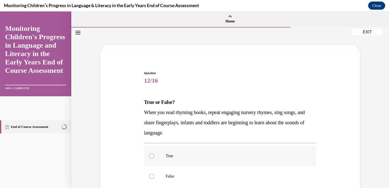
click at [151, 154] on div at bounding box center [151, 155] width 5 height 5
click at [151, 154] on input "True" at bounding box center [151, 155] width 5 height 5
radio input "true"
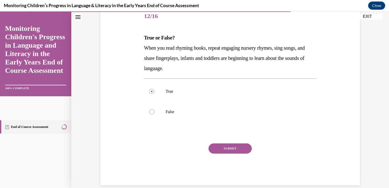
scroll to position [72, 0]
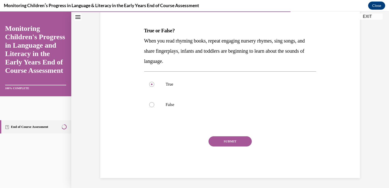
click at [237, 142] on button "SUBMIT" at bounding box center [230, 141] width 43 height 10
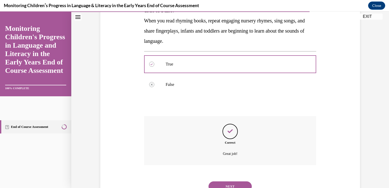
scroll to position [113, 0]
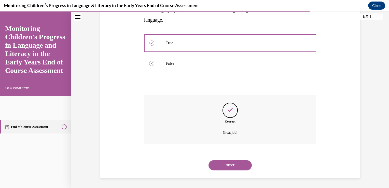
click at [239, 165] on button "NEXT" at bounding box center [230, 165] width 43 height 10
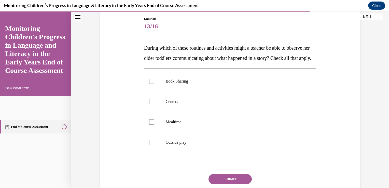
scroll to position [75, 0]
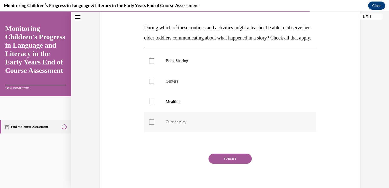
click at [151, 125] on div at bounding box center [151, 121] width 5 height 5
click at [151, 125] on input "Outside play" at bounding box center [151, 121] width 5 height 5
checkbox input "true"
click at [149, 104] on div at bounding box center [151, 101] width 5 height 5
click at [149, 104] on input "Mealtime" at bounding box center [151, 101] width 5 height 5
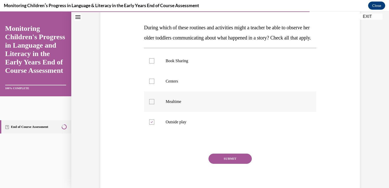
checkbox input "true"
click at [149, 84] on div at bounding box center [151, 81] width 5 height 5
click at [149, 84] on input "Centers" at bounding box center [151, 81] width 5 height 5
checkbox input "true"
click at [150, 63] on div at bounding box center [151, 60] width 5 height 5
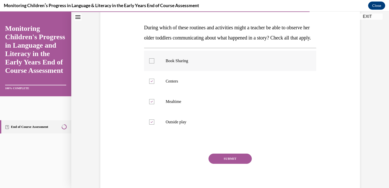
click at [150, 63] on input "Book Sharing" at bounding box center [151, 60] width 5 height 5
checkbox input "true"
click at [215, 164] on button "SUBMIT" at bounding box center [230, 159] width 43 height 10
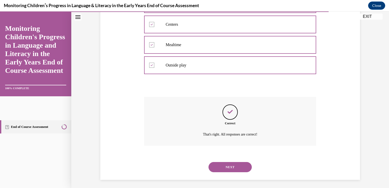
scroll to position [143, 0]
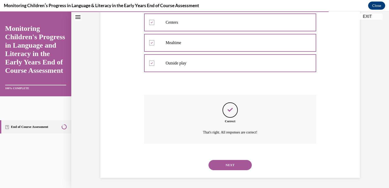
click at [234, 163] on button "NEXT" at bounding box center [230, 165] width 43 height 10
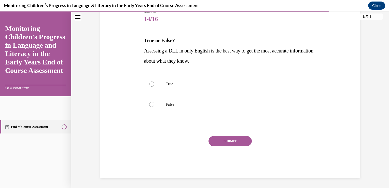
scroll to position [57, 0]
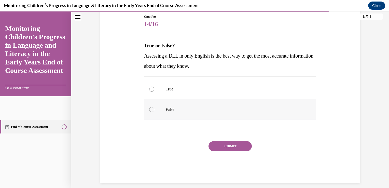
click at [146, 110] on label "False" at bounding box center [230, 109] width 172 height 20
click at [149, 110] on input "False" at bounding box center [151, 109] width 5 height 5
radio input "true"
click at [222, 143] on button "SUBMIT" at bounding box center [230, 146] width 43 height 10
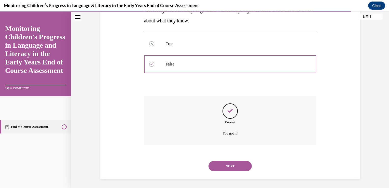
scroll to position [103, 0]
click at [222, 164] on button "NEXT" at bounding box center [230, 165] width 43 height 10
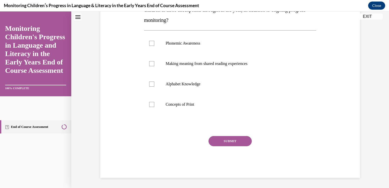
scroll to position [0, 0]
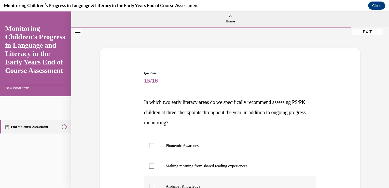
click at [150, 184] on div at bounding box center [151, 186] width 5 height 5
click at [150, 184] on input "Alphabet Knowledge" at bounding box center [151, 186] width 5 height 5
checkbox input "true"
click at [151, 143] on div at bounding box center [151, 144] width 5 height 5
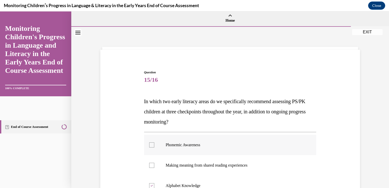
click at [151, 143] on input "Phonemic Awareness" at bounding box center [151, 144] width 5 height 5
checkbox input "true"
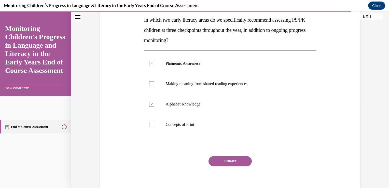
scroll to position [102, 0]
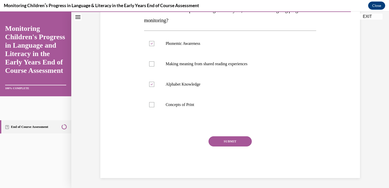
click at [243, 139] on button "SUBMIT" at bounding box center [230, 141] width 43 height 10
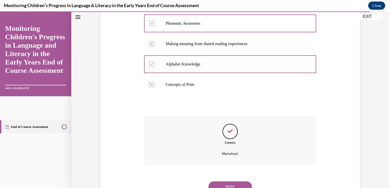
scroll to position [143, 0]
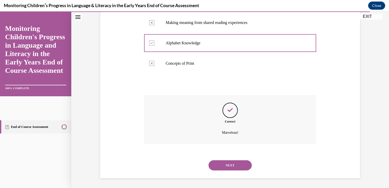
click at [222, 163] on button "NEXT" at bounding box center [230, 165] width 43 height 10
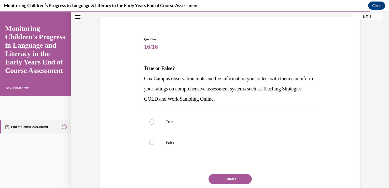
scroll to position [44, 0]
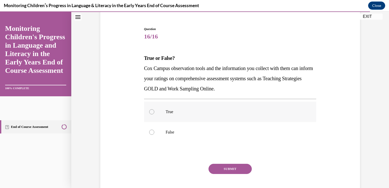
click at [149, 111] on div at bounding box center [151, 111] width 5 height 5
click at [149, 111] on input "True" at bounding box center [151, 111] width 5 height 5
radio input "true"
click at [233, 168] on button "SUBMIT" at bounding box center [230, 169] width 43 height 10
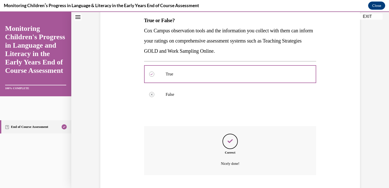
scroll to position [113, 0]
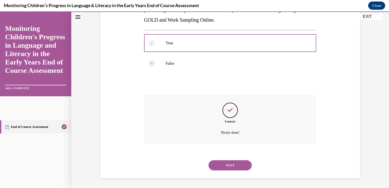
click at [229, 166] on button "NEXT" at bounding box center [230, 165] width 43 height 10
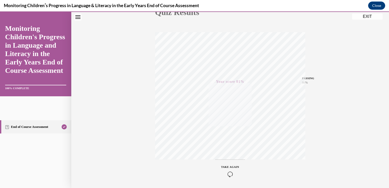
scroll to position [84, 0]
click at [371, 17] on button "EXIT" at bounding box center [367, 16] width 31 height 6
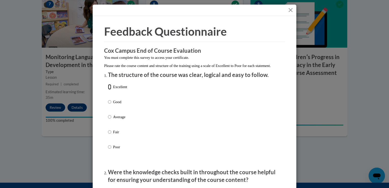
click at [108, 90] on input "Excellent" at bounding box center [109, 87] width 3 height 6
radio input "true"
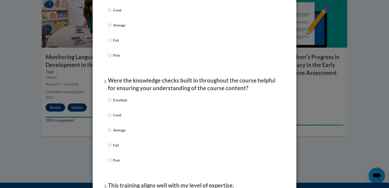
scroll to position [109, 0]
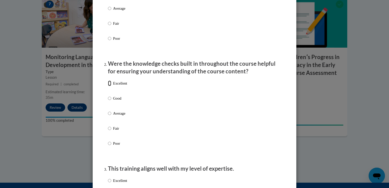
click at [109, 86] on input "Excellent" at bounding box center [109, 83] width 3 height 6
radio input "true"
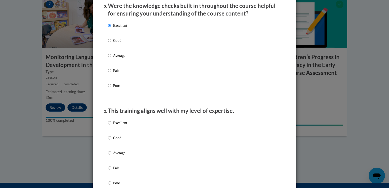
scroll to position [204, 0]
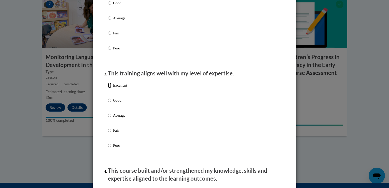
click at [108, 88] on input "Excellent" at bounding box center [109, 86] width 3 height 6
radio input "true"
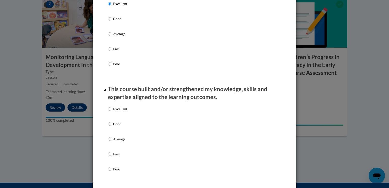
scroll to position [306, 0]
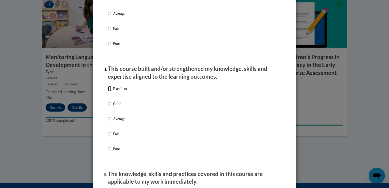
click at [108, 91] on input "Excellent" at bounding box center [109, 89] width 3 height 6
radio input "true"
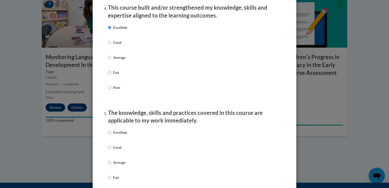
scroll to position [414, 0]
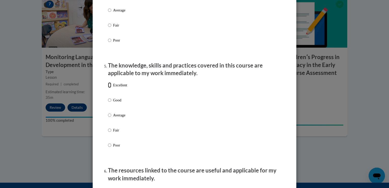
click at [109, 88] on input "Excellent" at bounding box center [109, 85] width 3 height 6
radio input "true"
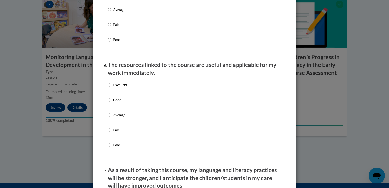
scroll to position [557, 0]
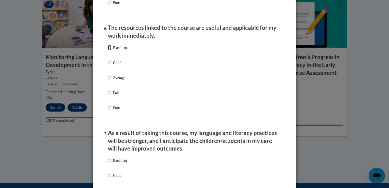
click at [108, 50] on input "Excellent" at bounding box center [109, 48] width 3 height 6
radio input "true"
click at [108, 163] on input "Excellent" at bounding box center [109, 161] width 3 height 6
radio input "true"
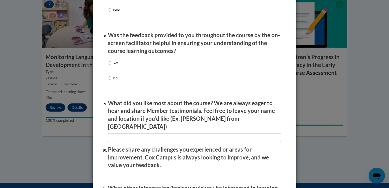
scroll to position [788, 0]
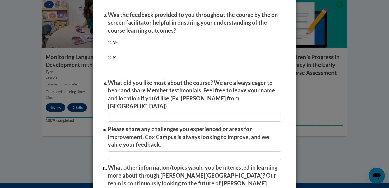
click at [110, 46] on label "Yes" at bounding box center [113, 47] width 10 height 14
click at [110, 45] on input "Yes" at bounding box center [109, 43] width 3 height 6
radio input "true"
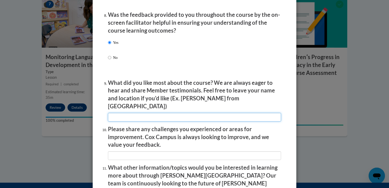
click at [114, 113] on input "textbox" at bounding box center [194, 117] width 173 height 9
type input "diferent areas of monitoring and assessment."
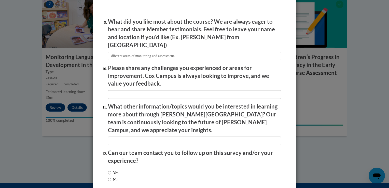
scroll to position [873, 0]
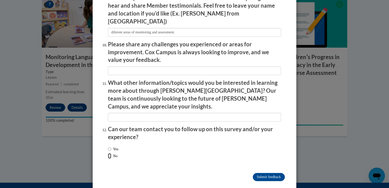
click at [108, 153] on input "No" at bounding box center [109, 156] width 3 height 6
radio input "true"
click at [262, 173] on input "Submit feedback" at bounding box center [269, 177] width 32 height 8
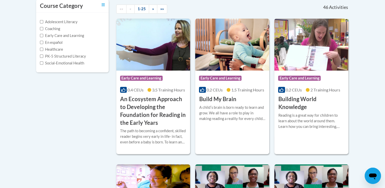
scroll to position [122, 0]
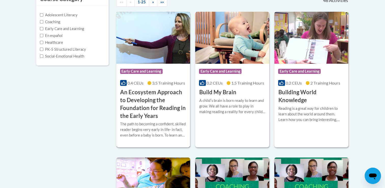
click at [145, 71] on span "Early Care and Learning" at bounding box center [141, 71] width 43 height 5
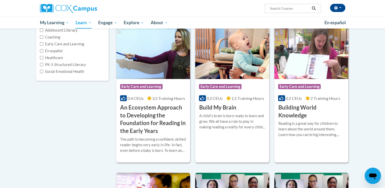
scroll to position [79, 0]
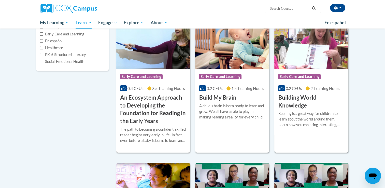
click at [139, 78] on span "Early Care and Learning" at bounding box center [141, 76] width 43 height 5
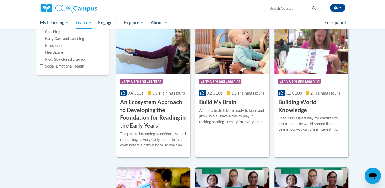
scroll to position [85, 0]
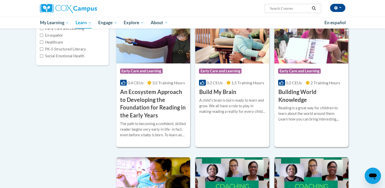
click at [301, 70] on span "Early Care and Learning" at bounding box center [299, 71] width 43 height 5
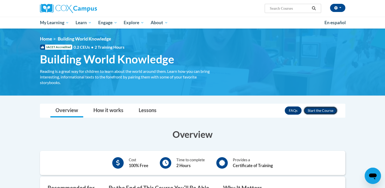
click at [320, 110] on button "Enroll" at bounding box center [321, 110] width 34 height 8
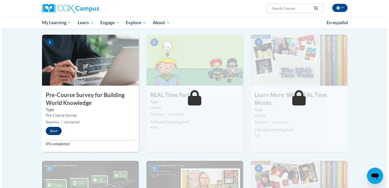
scroll to position [102, 0]
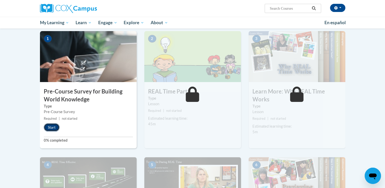
click at [57, 127] on button "Start" at bounding box center [52, 127] width 16 height 8
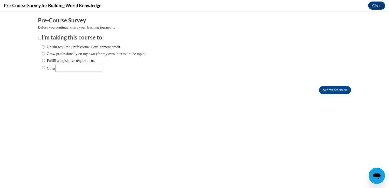
scroll to position [0, 0]
click at [42, 46] on input "Obtain required Professional Development credit." at bounding box center [43, 47] width 3 height 6
radio input "true"
click at [329, 88] on input "Submit feedback" at bounding box center [335, 90] width 32 height 8
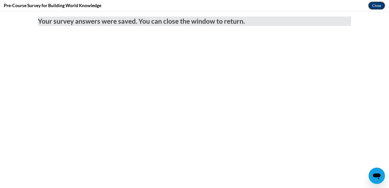
click at [375, 6] on button "Close" at bounding box center [376, 6] width 17 height 8
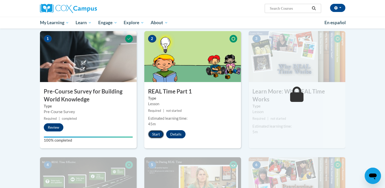
click at [154, 134] on button "Start" at bounding box center [156, 134] width 16 height 8
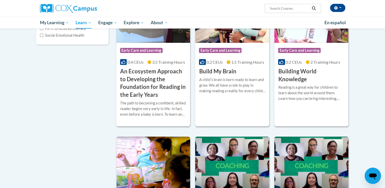
scroll to position [115, 0]
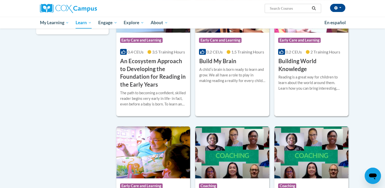
click at [295, 40] on span "Early Care and Learning" at bounding box center [299, 40] width 43 height 5
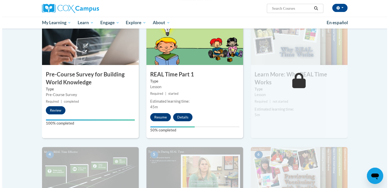
scroll to position [122, 0]
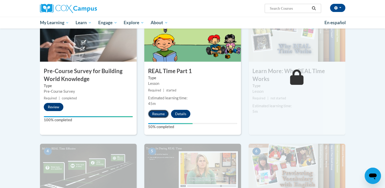
click at [163, 112] on button "Resume" at bounding box center [158, 114] width 21 height 8
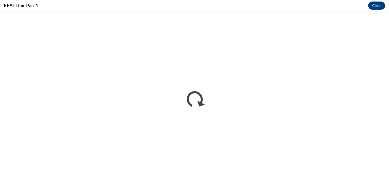
scroll to position [0, 0]
